Goal: Information Seeking & Learning: Learn about a topic

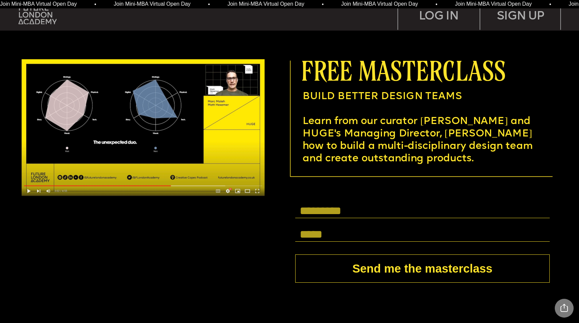
scroll to position [2204, 0]
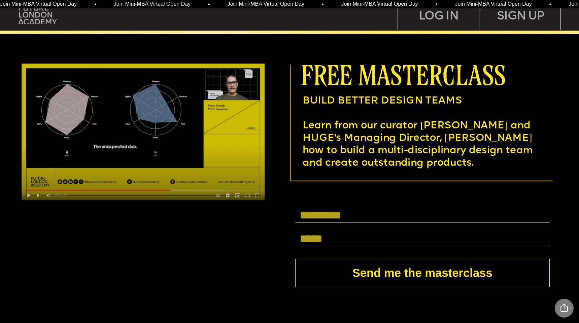
click at [155, 121] on img at bounding box center [143, 132] width 243 height 137
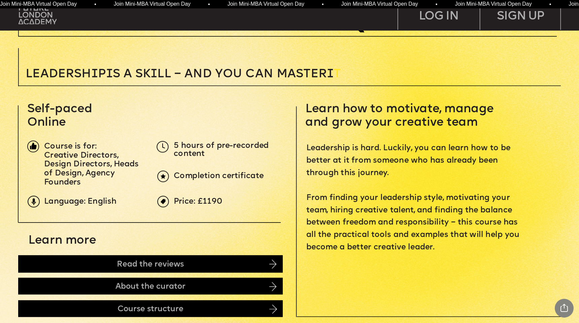
scroll to position [0, 0]
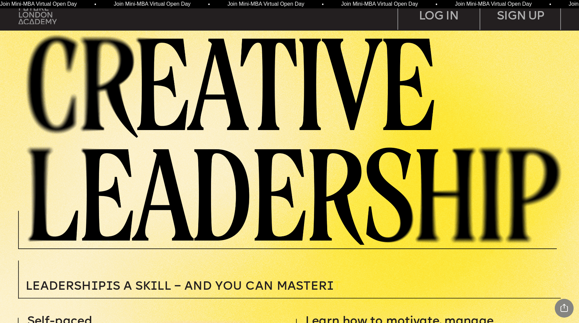
click at [46, 20] on img at bounding box center [38, 14] width 38 height 19
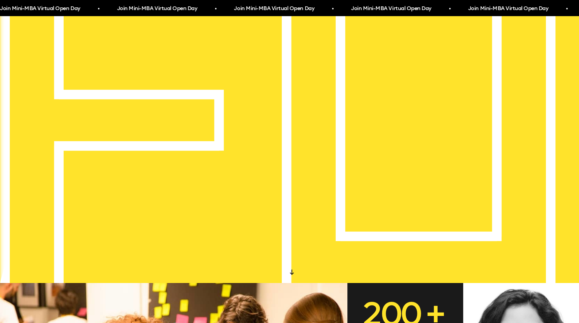
click at [293, 272] on div at bounding box center [292, 273] width 12 height 12
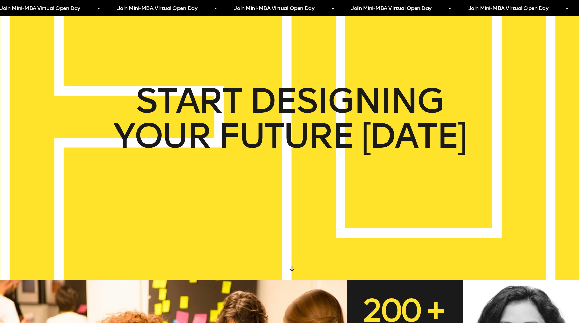
scroll to position [55, 0]
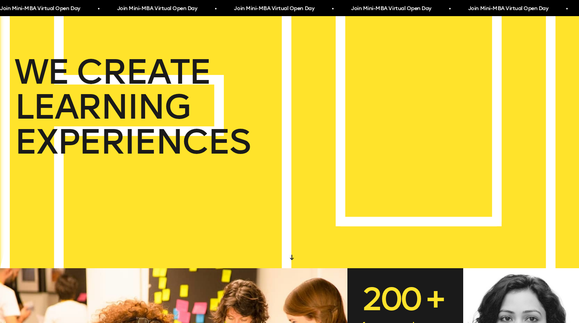
click at [293, 253] on div at bounding box center [292, 258] width 12 height 12
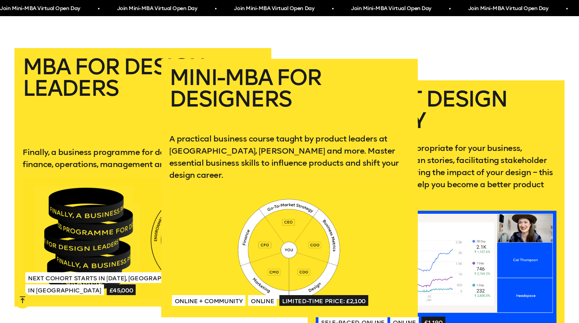
scroll to position [1313, 0]
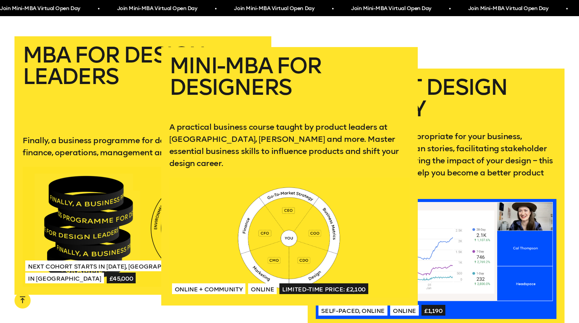
click at [291, 178] on div at bounding box center [289, 238] width 241 height 120
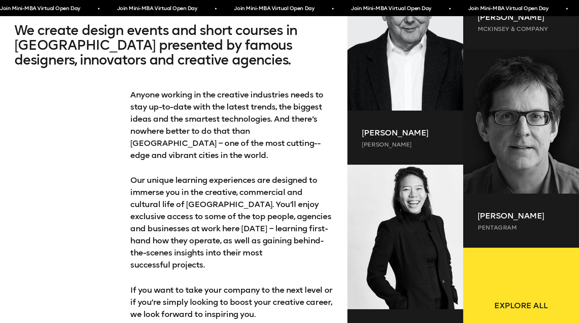
scroll to position [410, 0]
